Goal: Transaction & Acquisition: Download file/media

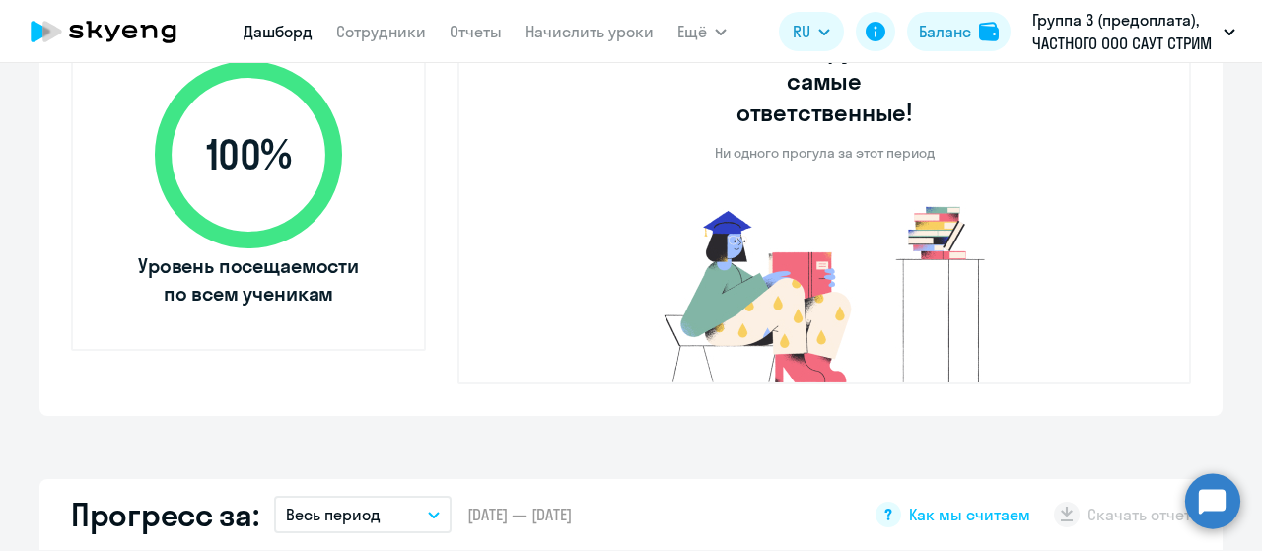
scroll to position [789, 0]
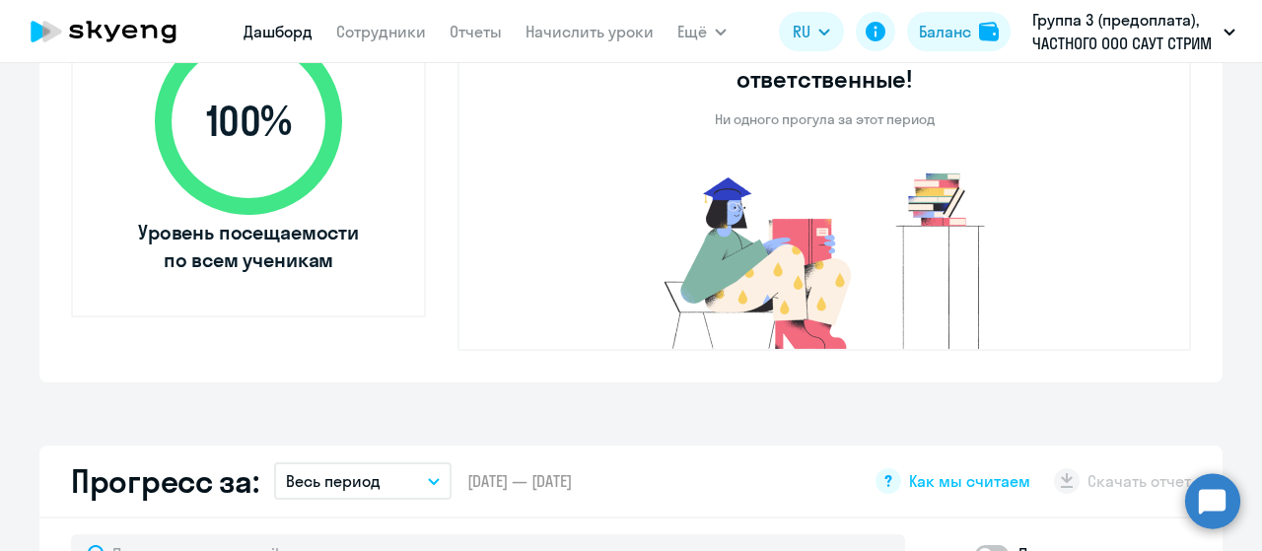
select select "30"
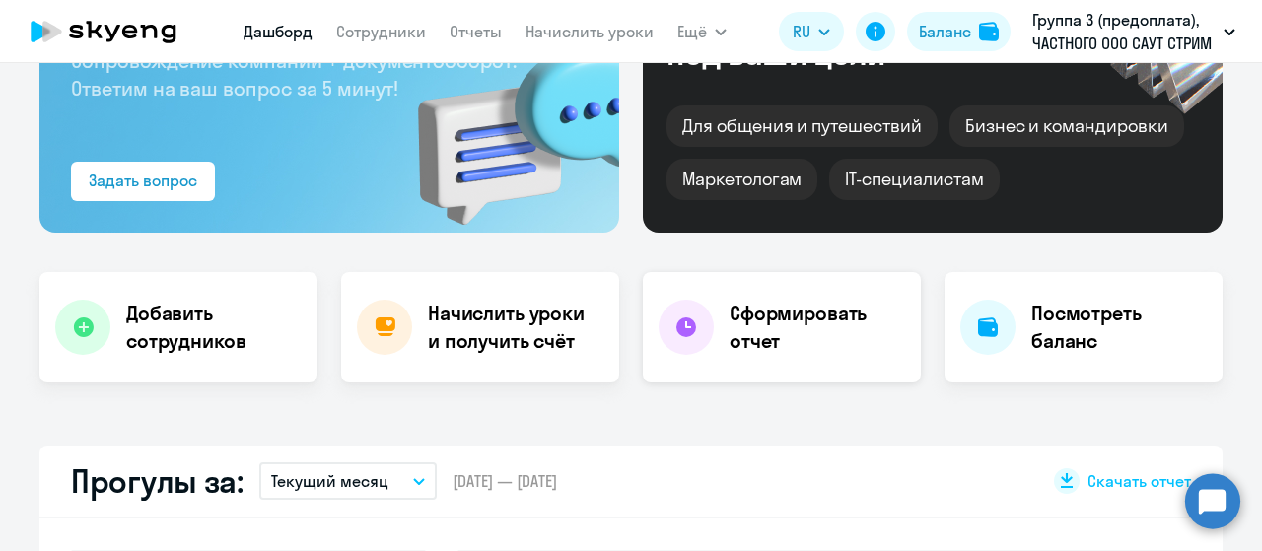
click at [755, 337] on h4 "Сформировать отчет" at bounding box center [816, 327] width 175 height 55
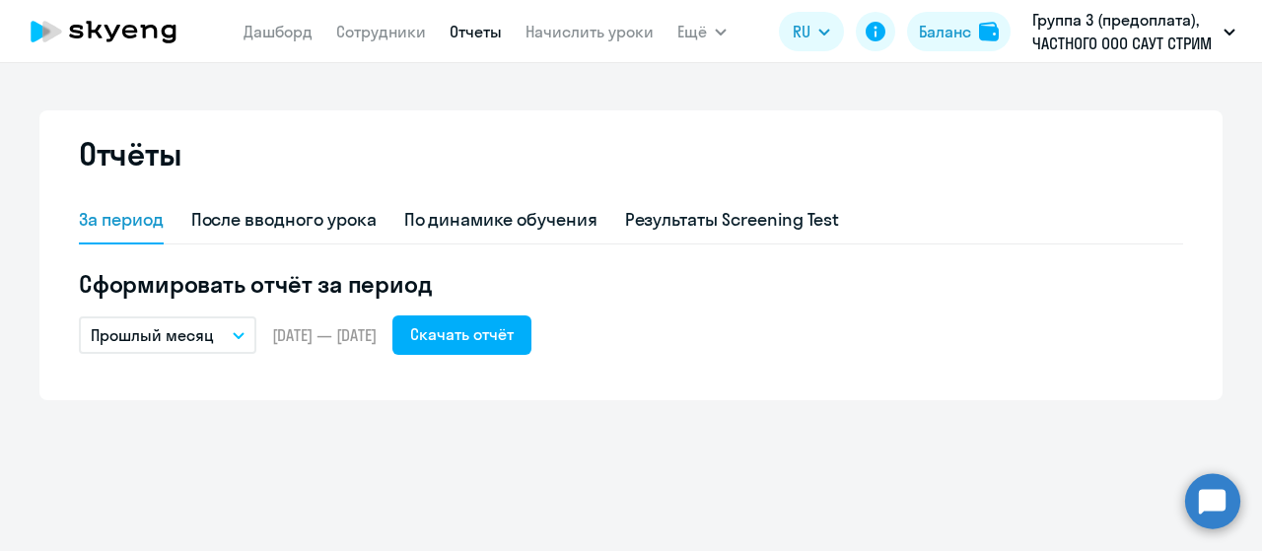
click at [243, 336] on icon "button" at bounding box center [239, 335] width 12 height 7
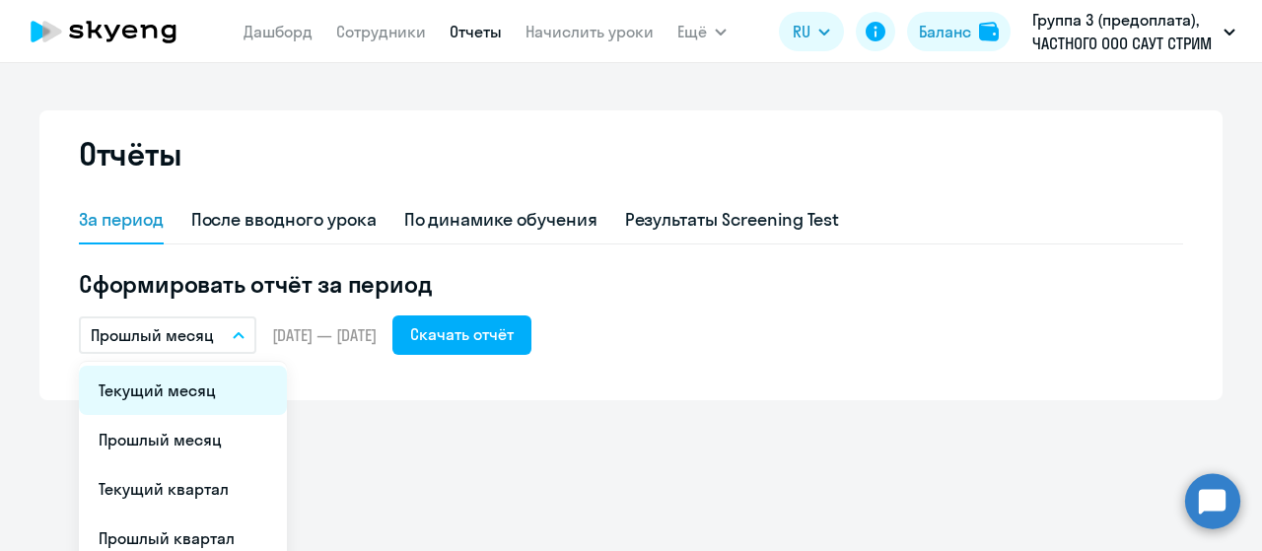
click at [233, 385] on li "Текущий месяц" at bounding box center [183, 390] width 208 height 49
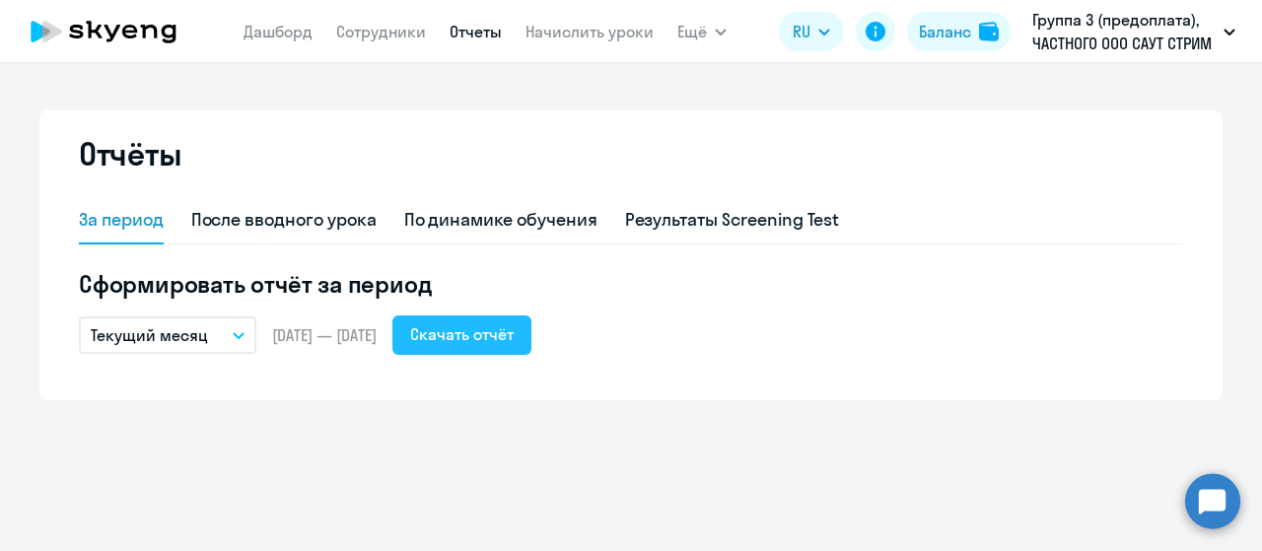
click at [511, 336] on div "Скачать отчёт" at bounding box center [462, 334] width 104 height 24
click at [514, 340] on div "Скачать отчёт" at bounding box center [462, 334] width 104 height 24
click at [1213, 514] on circle at bounding box center [1212, 500] width 55 height 55
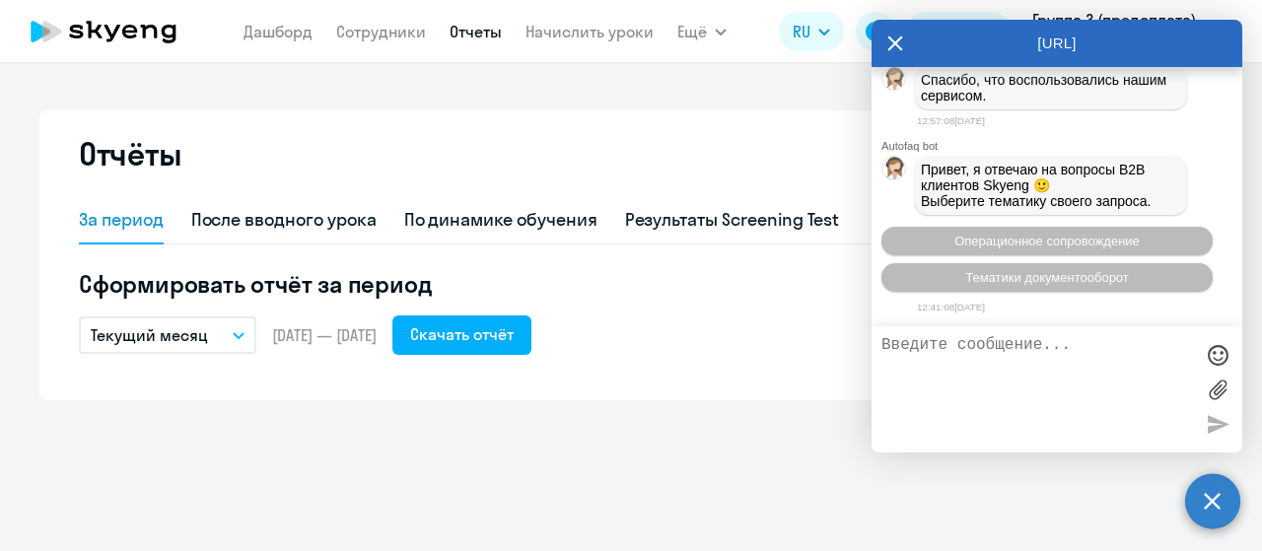
scroll to position [85055, 0]
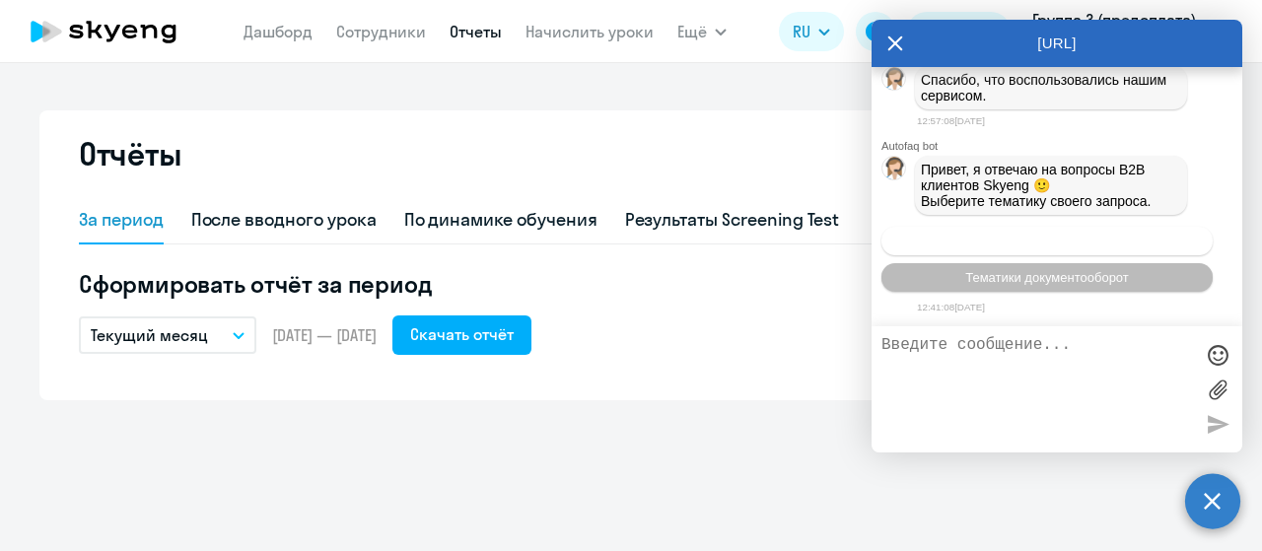
click at [1009, 242] on span "Операционное сопровождение" at bounding box center [1046, 241] width 185 height 15
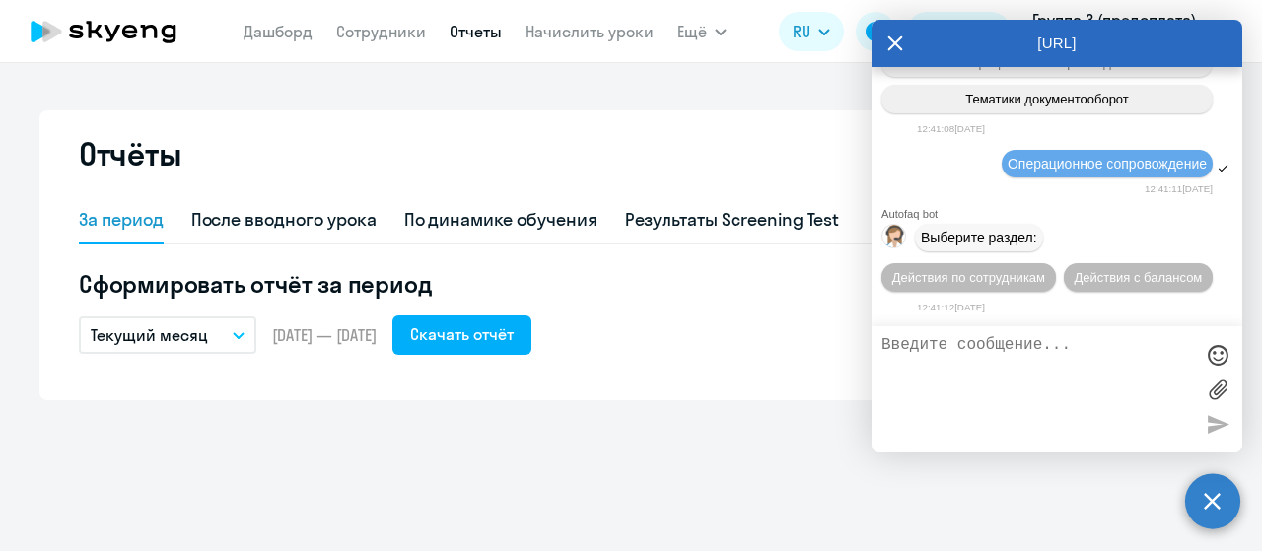
scroll to position [85234, 0]
click at [958, 272] on span "Действия по сотрудникам" at bounding box center [968, 277] width 153 height 15
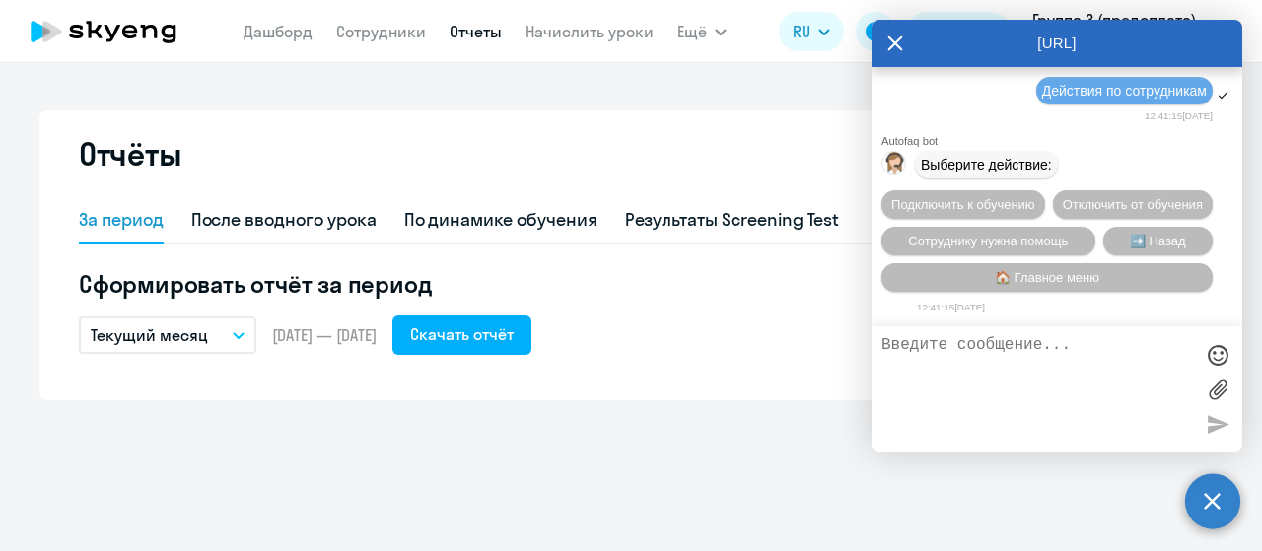
scroll to position [85525, 0]
click at [936, 348] on textarea at bounding box center [1036, 389] width 311 height 106
type textarea "соедените с менеджером"
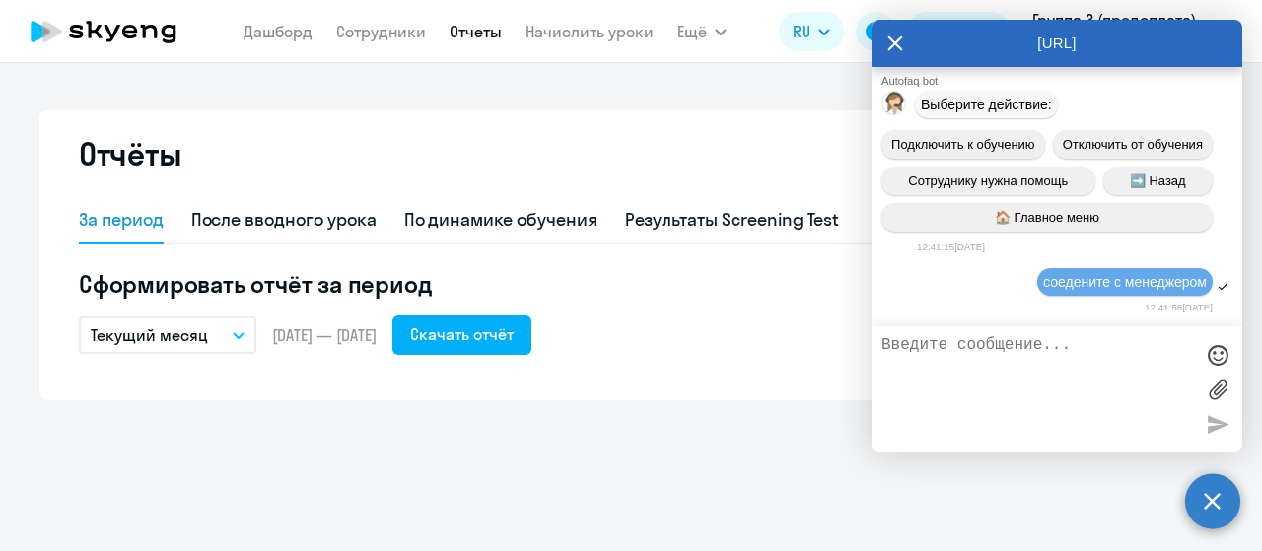
scroll to position [85694, 0]
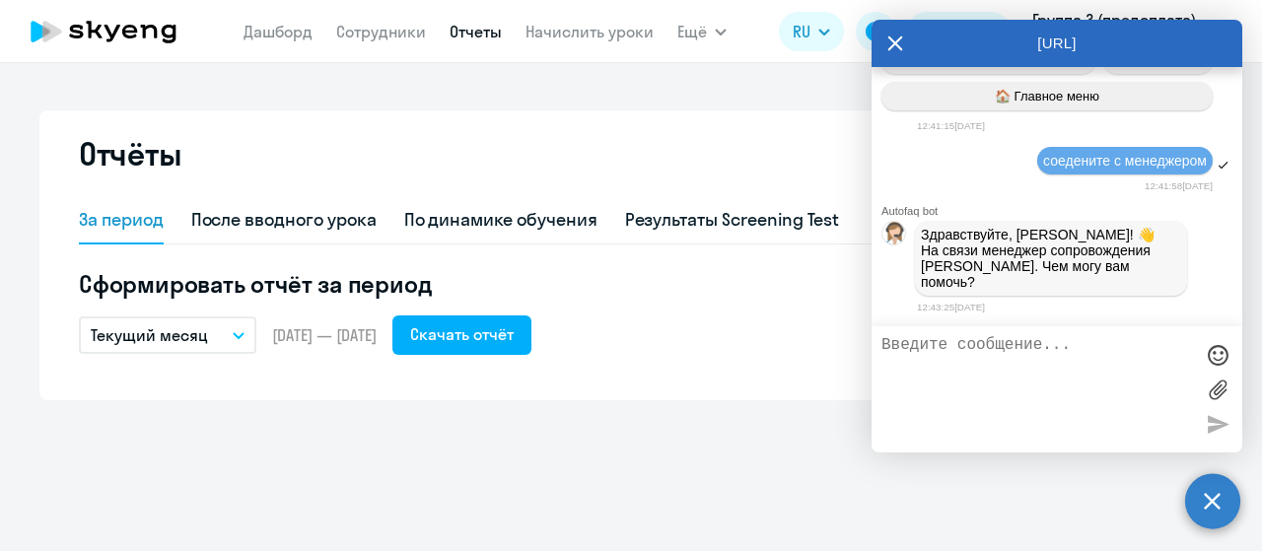
click at [1091, 360] on textarea at bounding box center [1036, 389] width 311 height 106
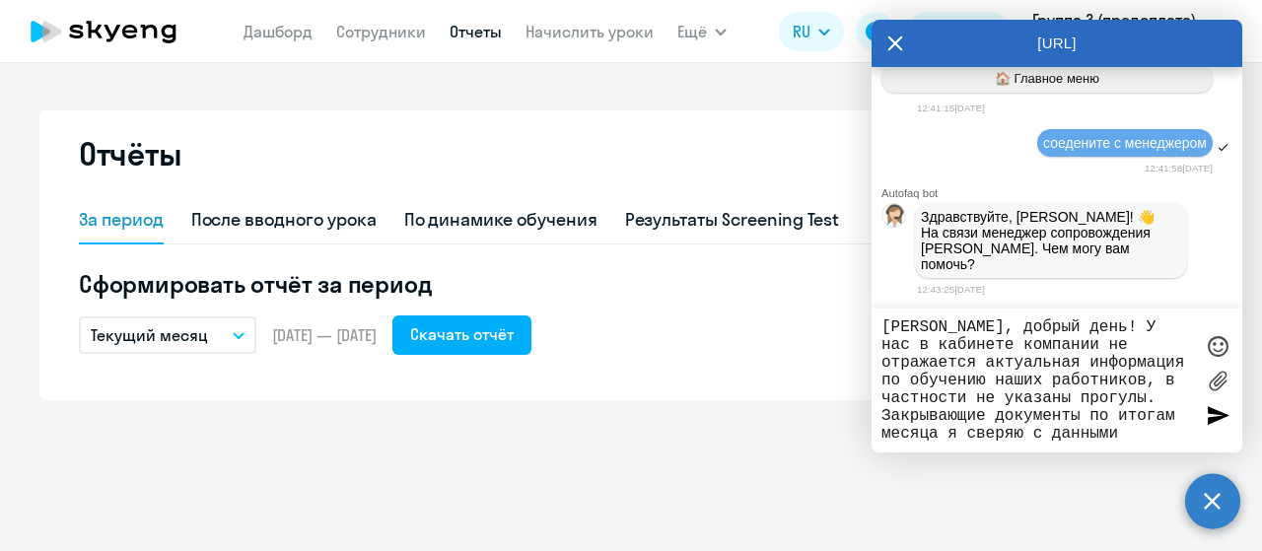
click at [963, 439] on textarea "[PERSON_NAME], добрый день! У нас в кабинете компании не отражается актуальная …" at bounding box center [1036, 380] width 311 height 124
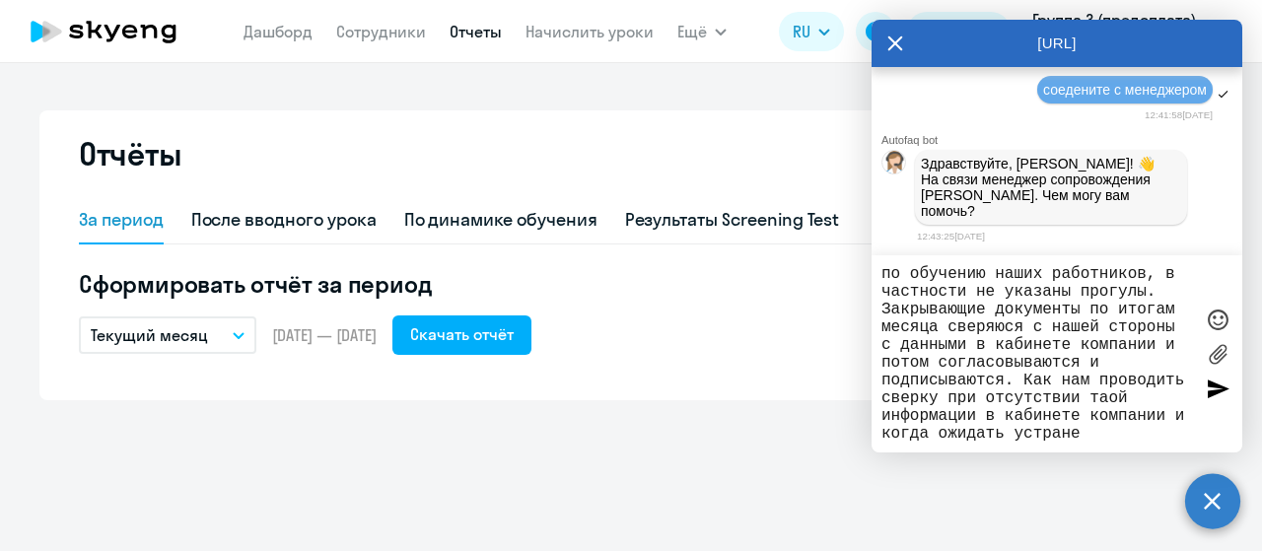
scroll to position [71, 0]
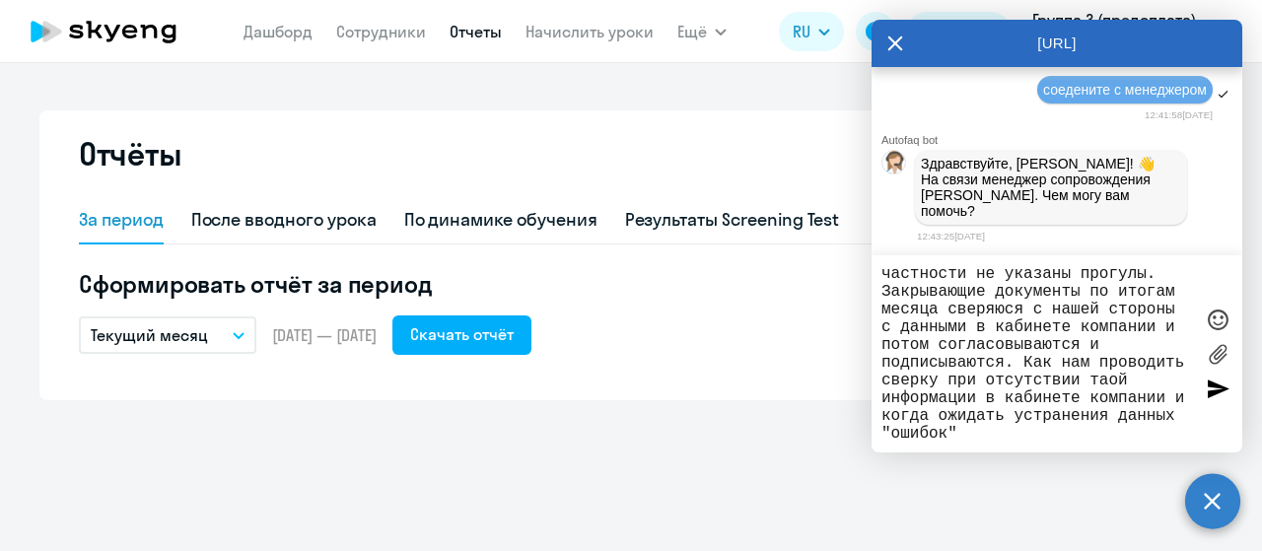
type textarea "[PERSON_NAME], добрый день! У нас в кабинете компании не отражается актуальная …"
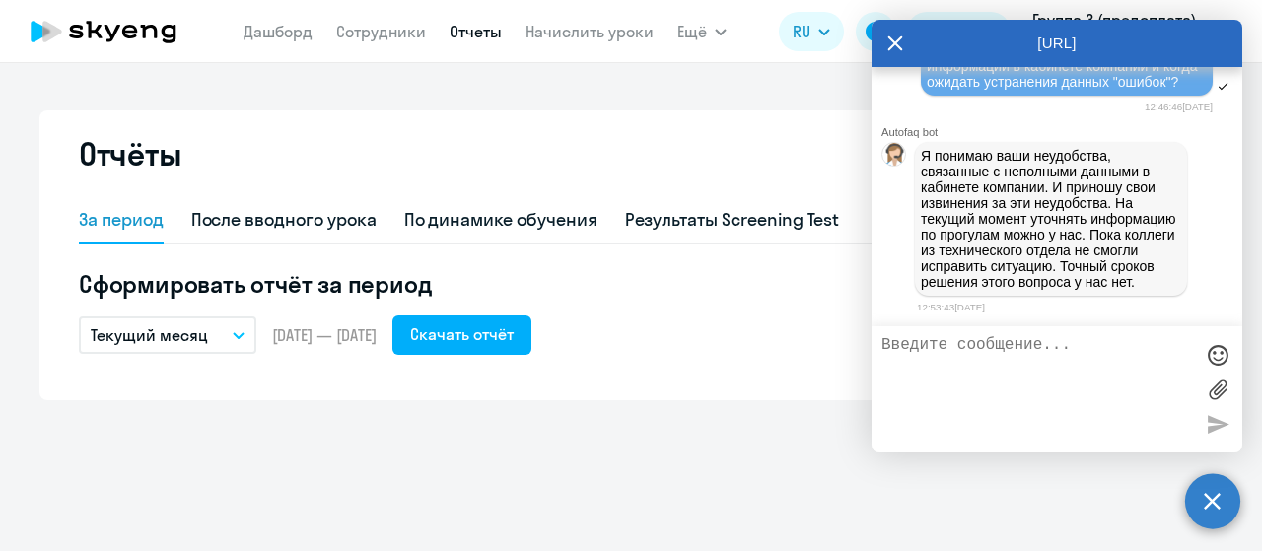
scroll to position [86144, 0]
click at [883, 352] on textarea at bounding box center [1036, 389] width 311 height 106
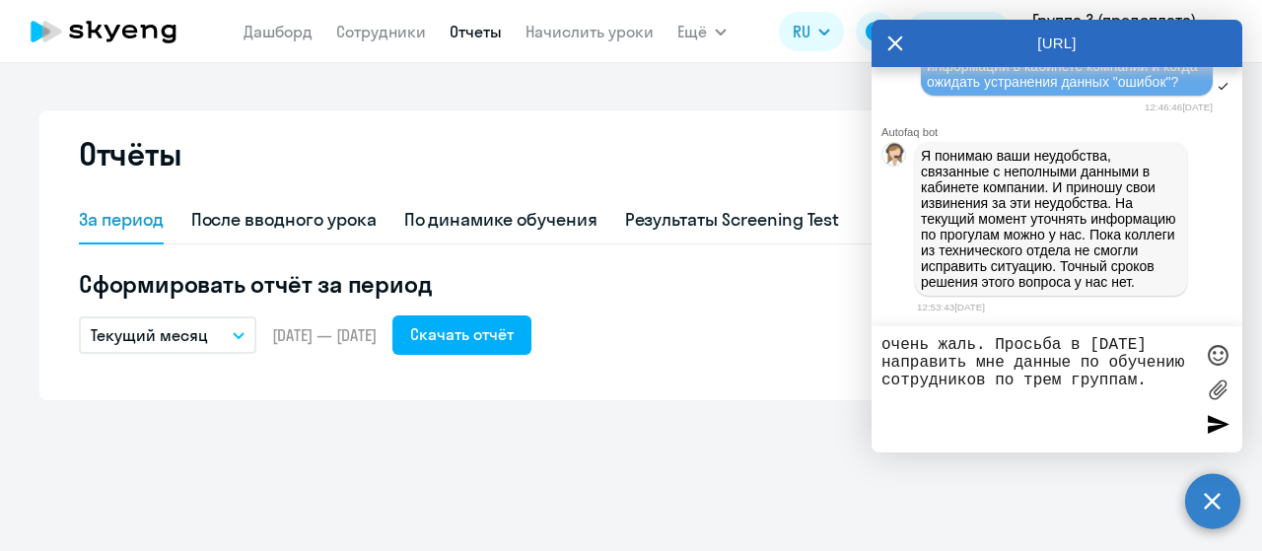
type textarea "очень жаль. Просьба в [DATE] направить мне данные по обучению сотрудников по тр…"
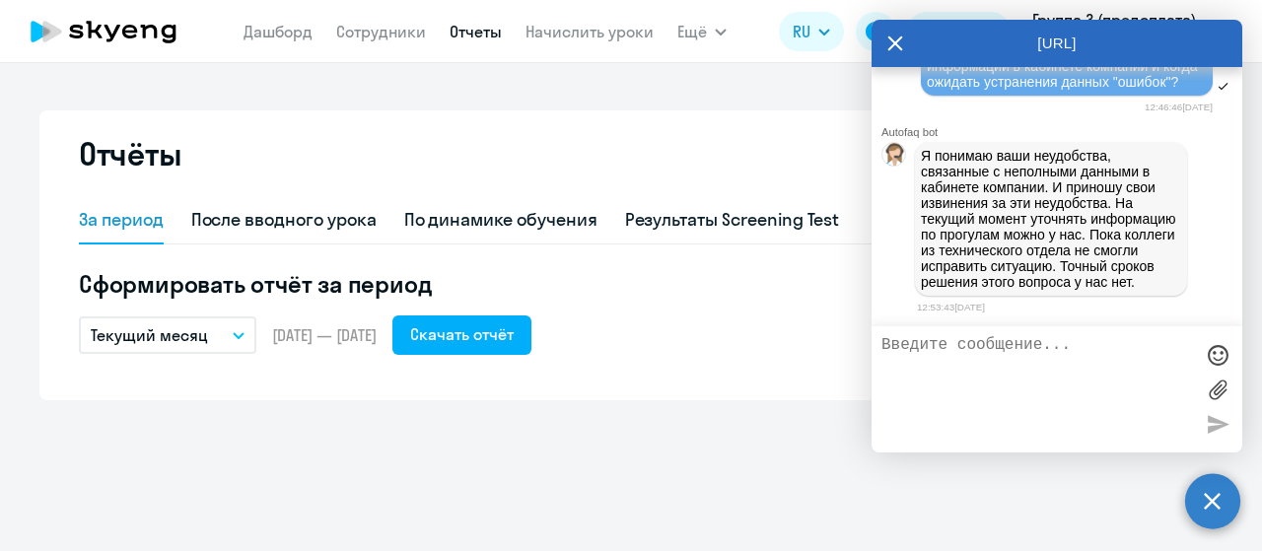
scroll to position [86235, 0]
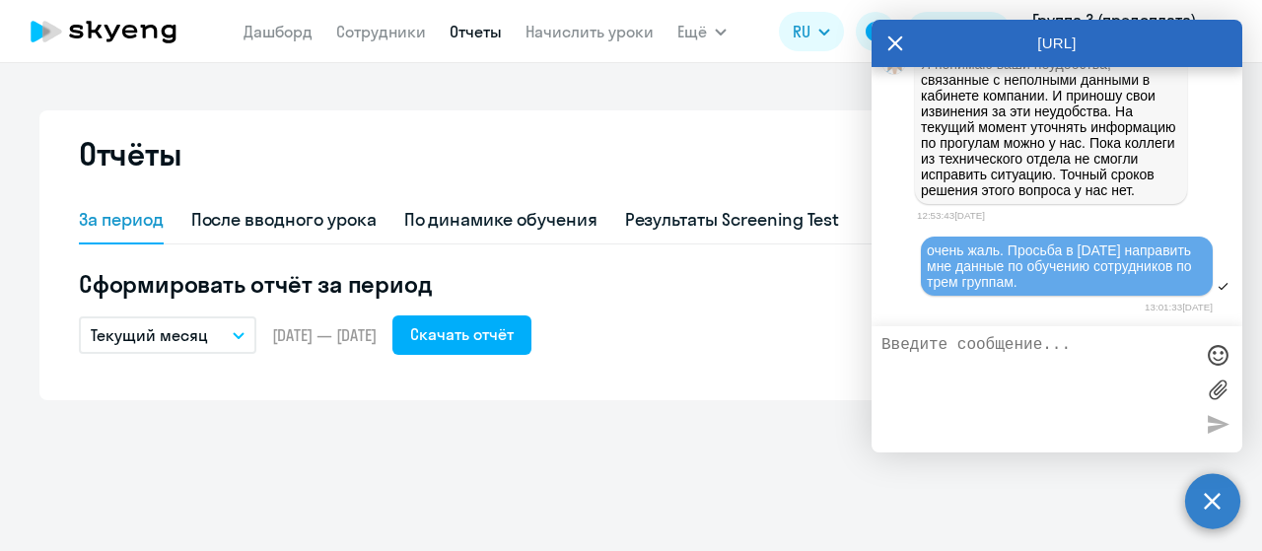
type textarea "Щ"
type textarea "Заранее спасибо!"
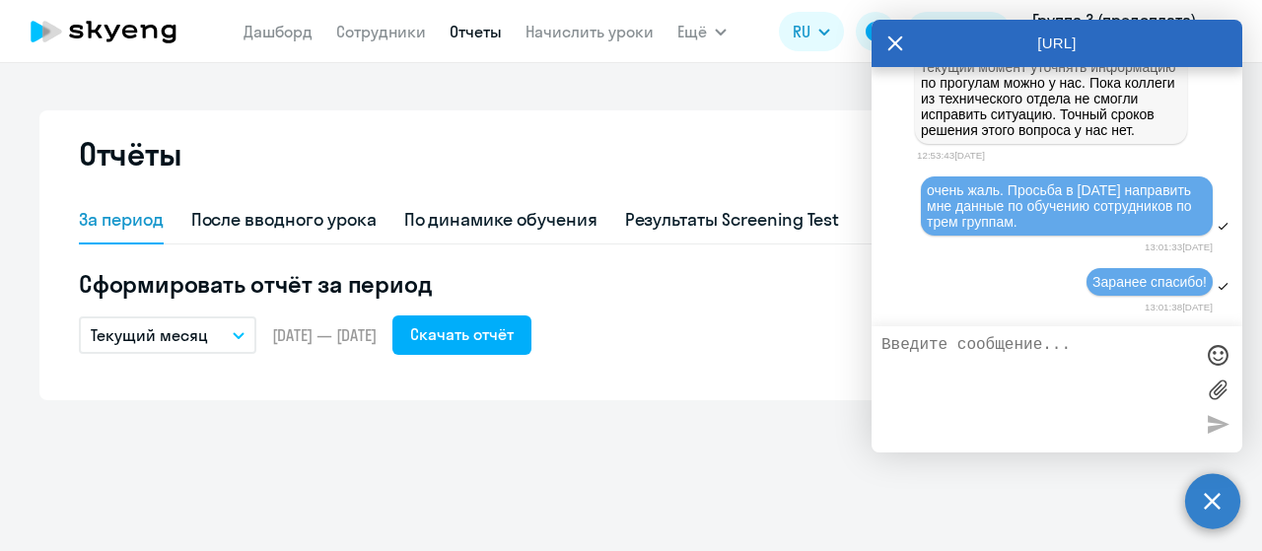
scroll to position [86295, 0]
